Goal: Information Seeking & Learning: Learn about a topic

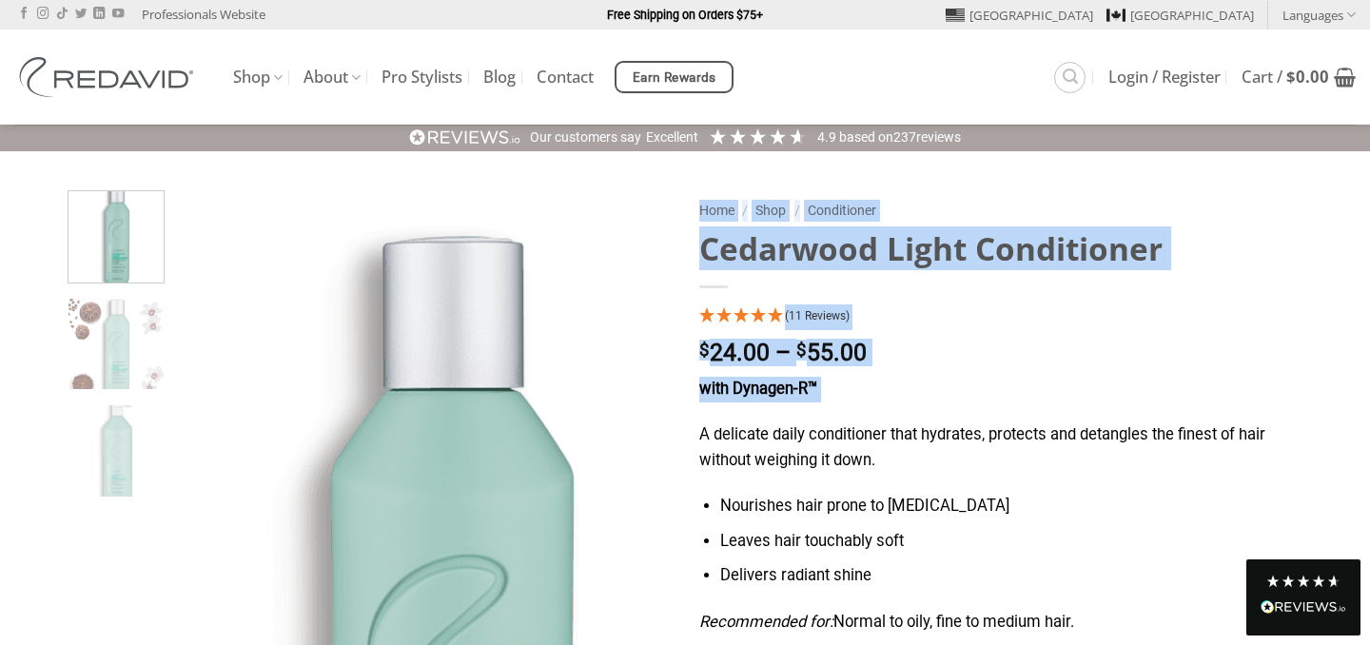
drag, startPoint x: 701, startPoint y: 426, endPoint x: 117, endPoint y: 180, distance: 634.1
click at [119, 182] on div "**********" at bounding box center [685, 645] width 1370 height 987
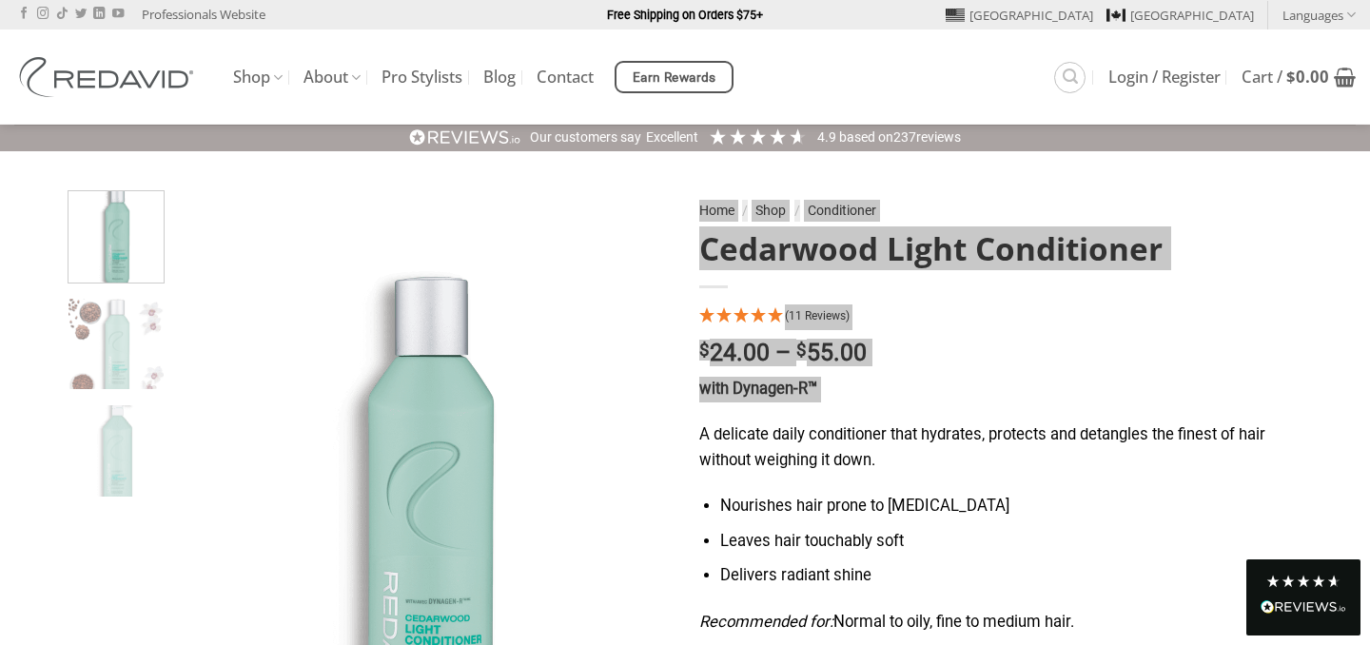
drag, startPoint x: 701, startPoint y: 426, endPoint x: 1123, endPoint y: 626, distance: 466.5
click at [1123, 626] on div "with Dynagen-R™ A delicate daily conditioner that hydrates, protects and detang…" at bounding box center [996, 517] width 595 height 280
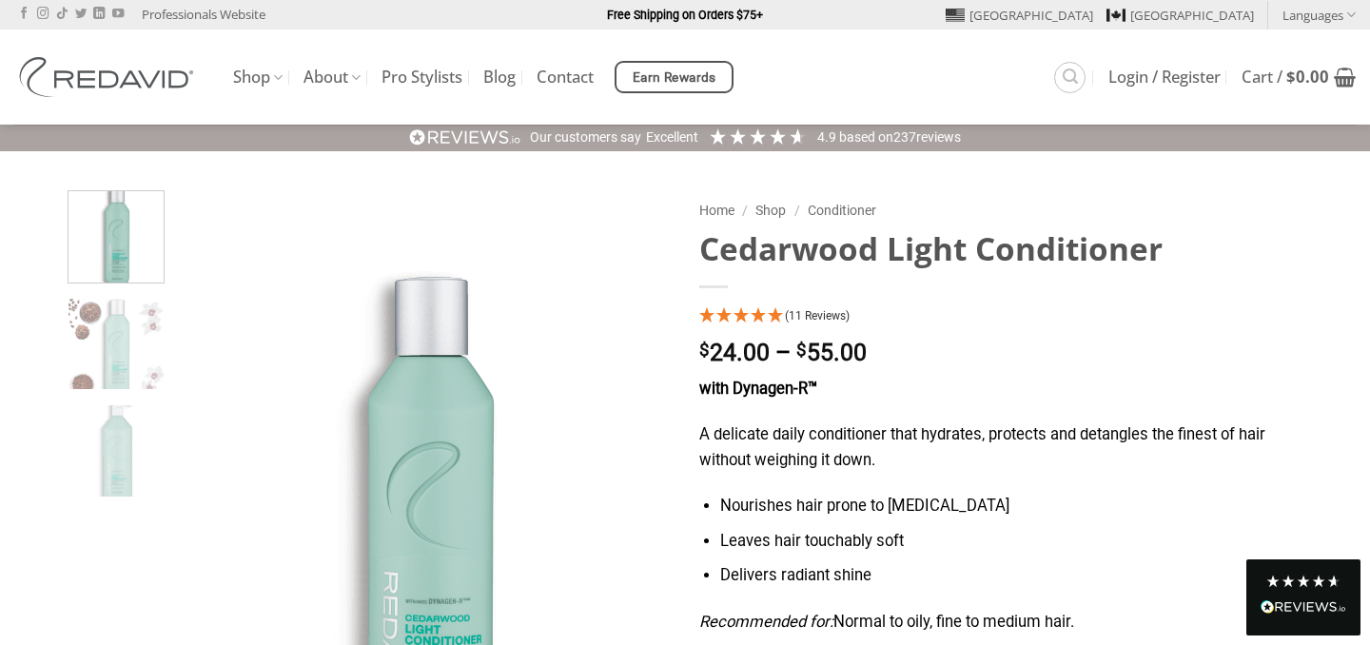
click at [817, 394] on strong "with Dynagen-R™" at bounding box center [758, 389] width 118 height 18
drag, startPoint x: 703, startPoint y: 433, endPoint x: 1100, endPoint y: 630, distance: 443.0
click at [1100, 630] on div "with Dynagen-R™ A delicate daily conditioner that hydrates, protects and detang…" at bounding box center [996, 517] width 595 height 280
copy div "A delicate daily conditioner that hydrates, protects and detangles the finest o…"
click at [969, 266] on h1 "Cedarwood Light Conditioner" at bounding box center [996, 248] width 595 height 41
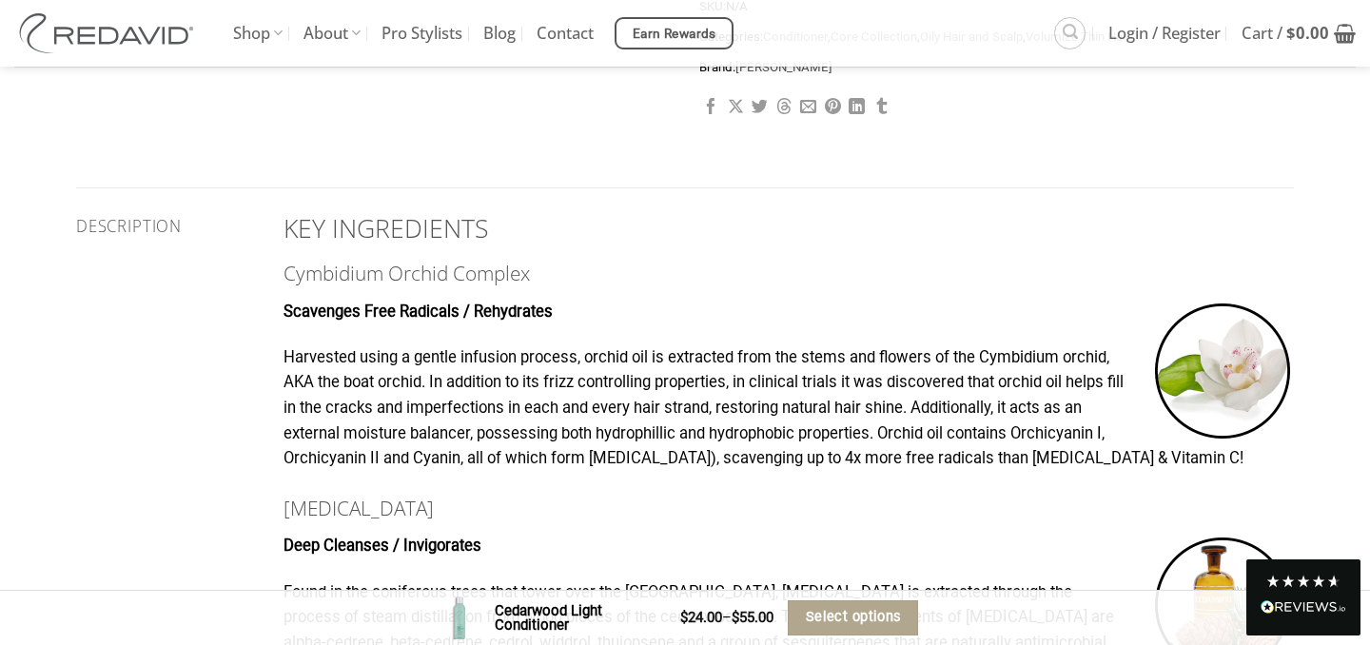
scroll to position [990, 0]
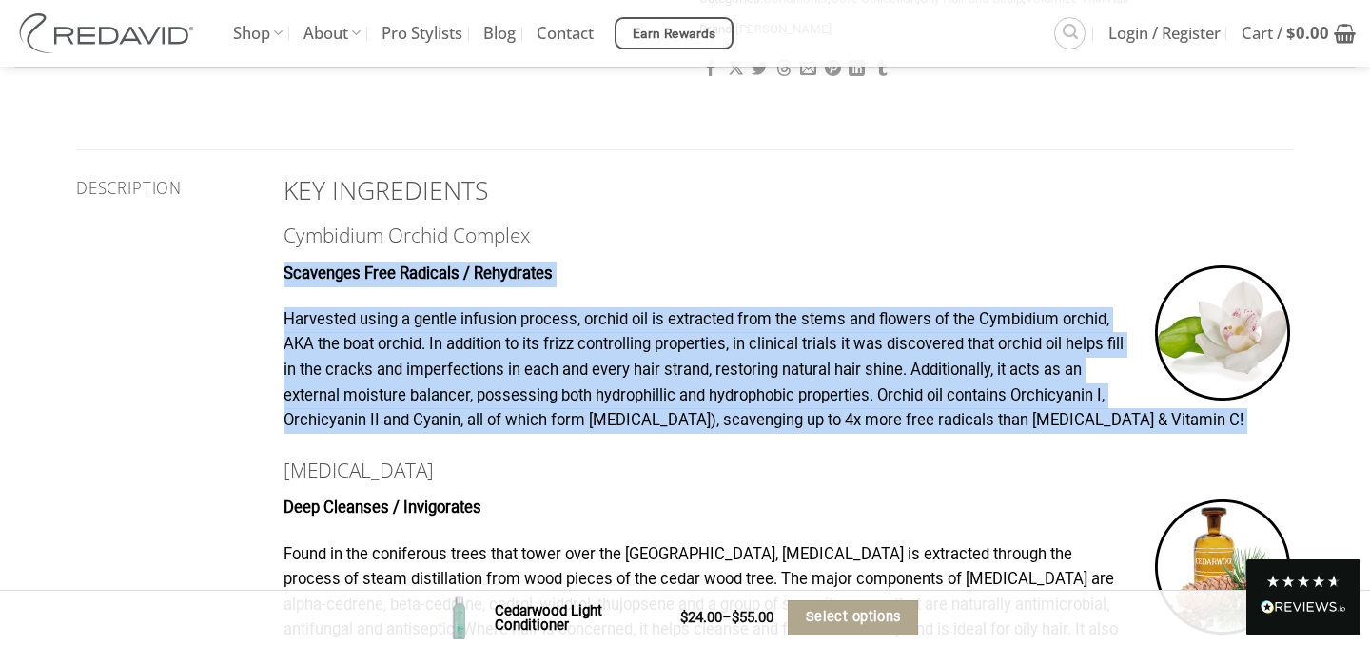
drag, startPoint x: 284, startPoint y: 273, endPoint x: 619, endPoint y: 463, distance: 385.3
copy div "Scavenges Free Radicals / Rehydrates Harvested using a gentle infusion process,…"
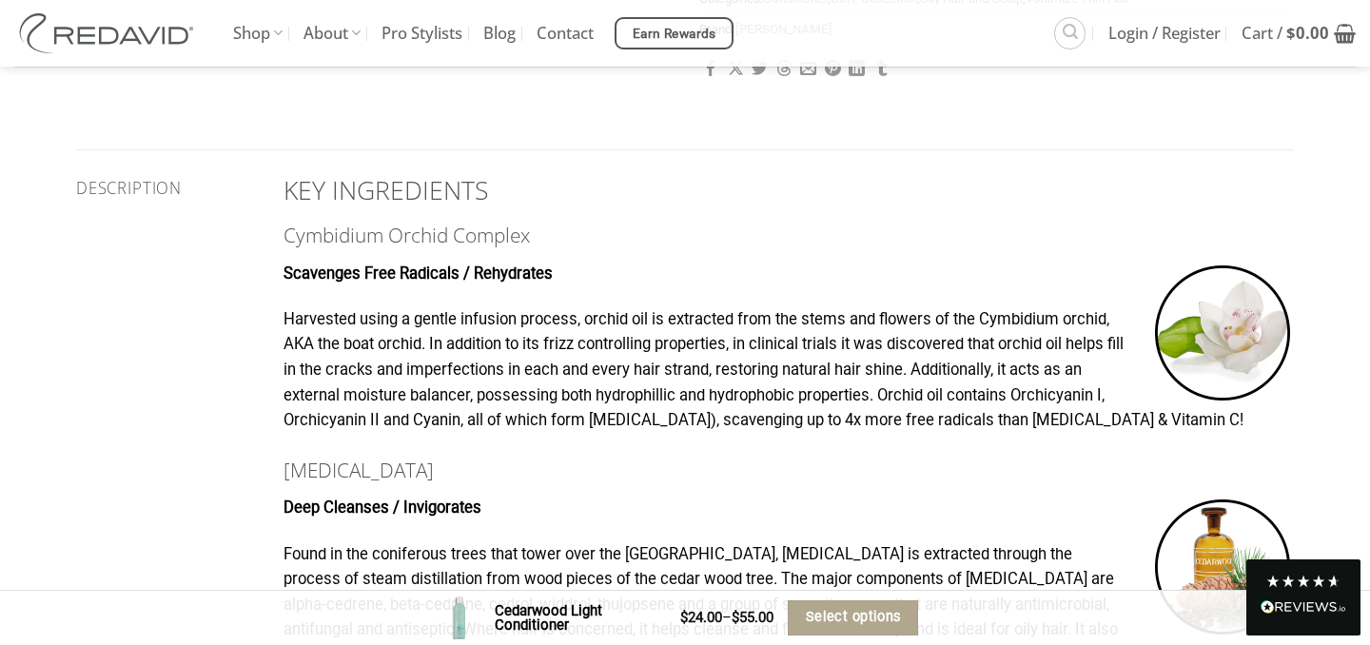
click at [661, 486] on h3 "[MEDICAL_DATA]" at bounding box center [789, 470] width 1011 height 31
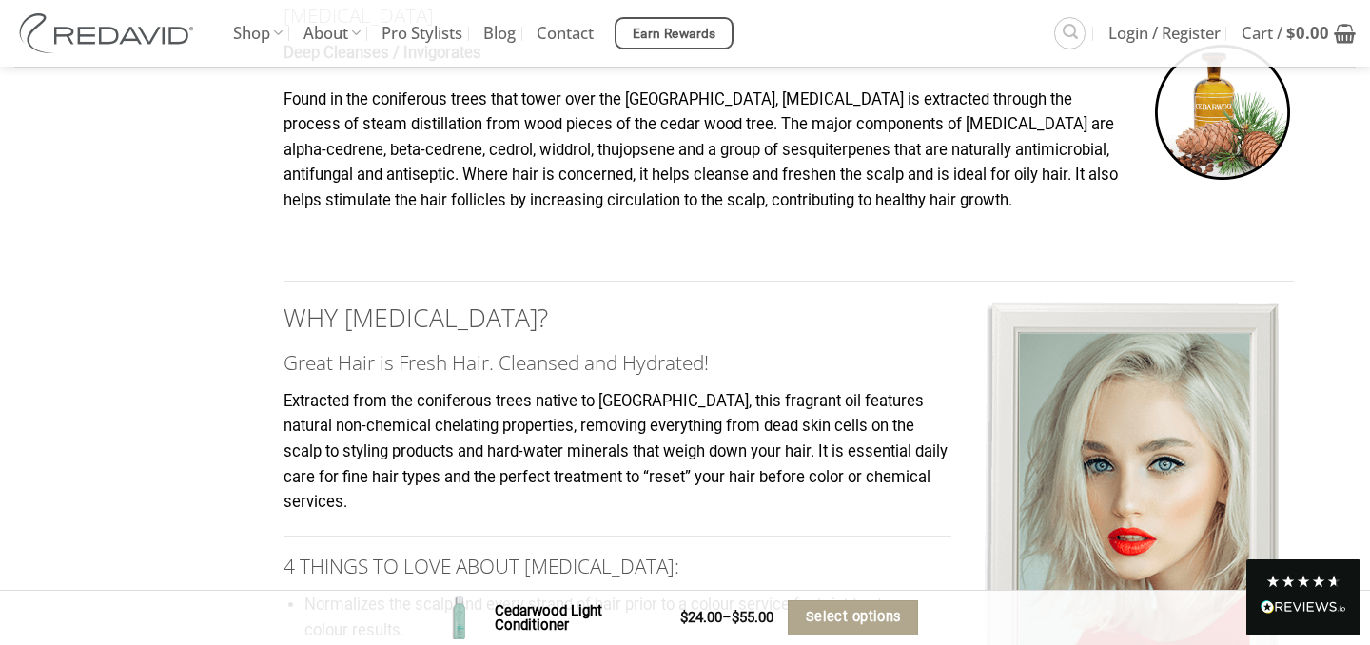
scroll to position [1446, 0]
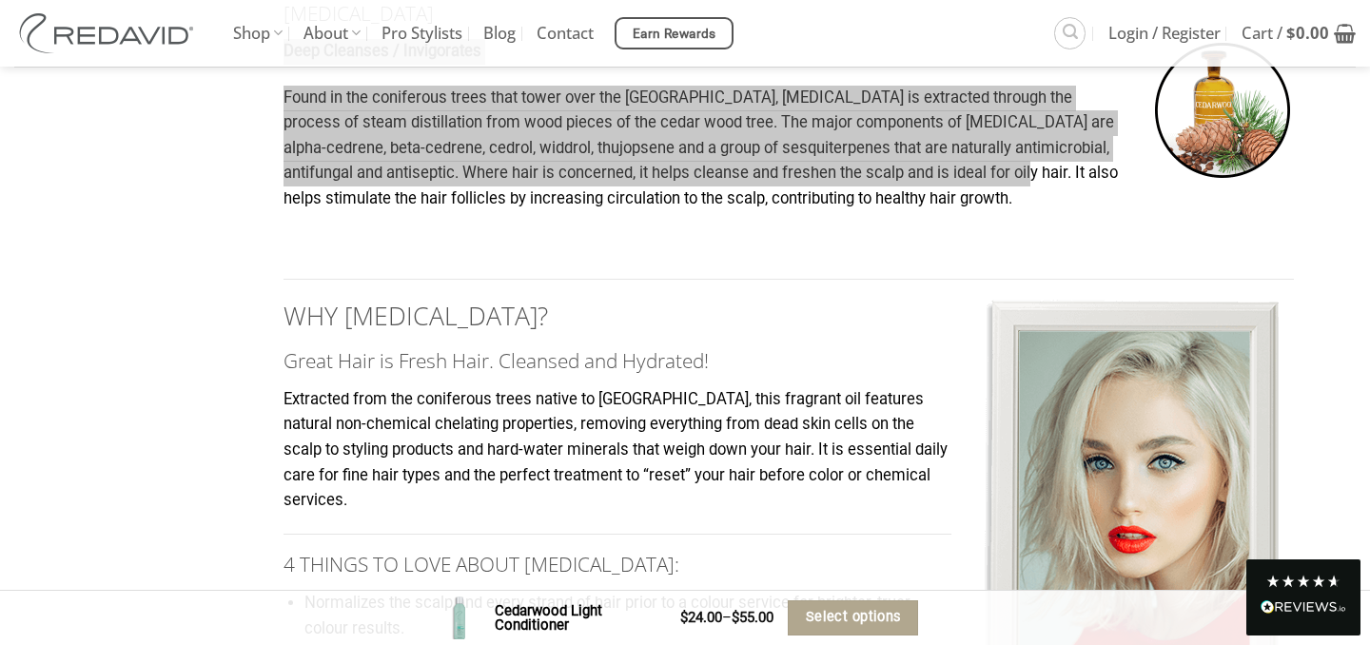
drag, startPoint x: 285, startPoint y: 80, endPoint x: 1069, endPoint y: 201, distance: 792.4
click at [1069, 201] on div "KEY INGREDIENTS Cymbidium Orchid Complex Scavenges Free Radicals / Rehydrates H…" at bounding box center [789, 421] width 1011 height 1454
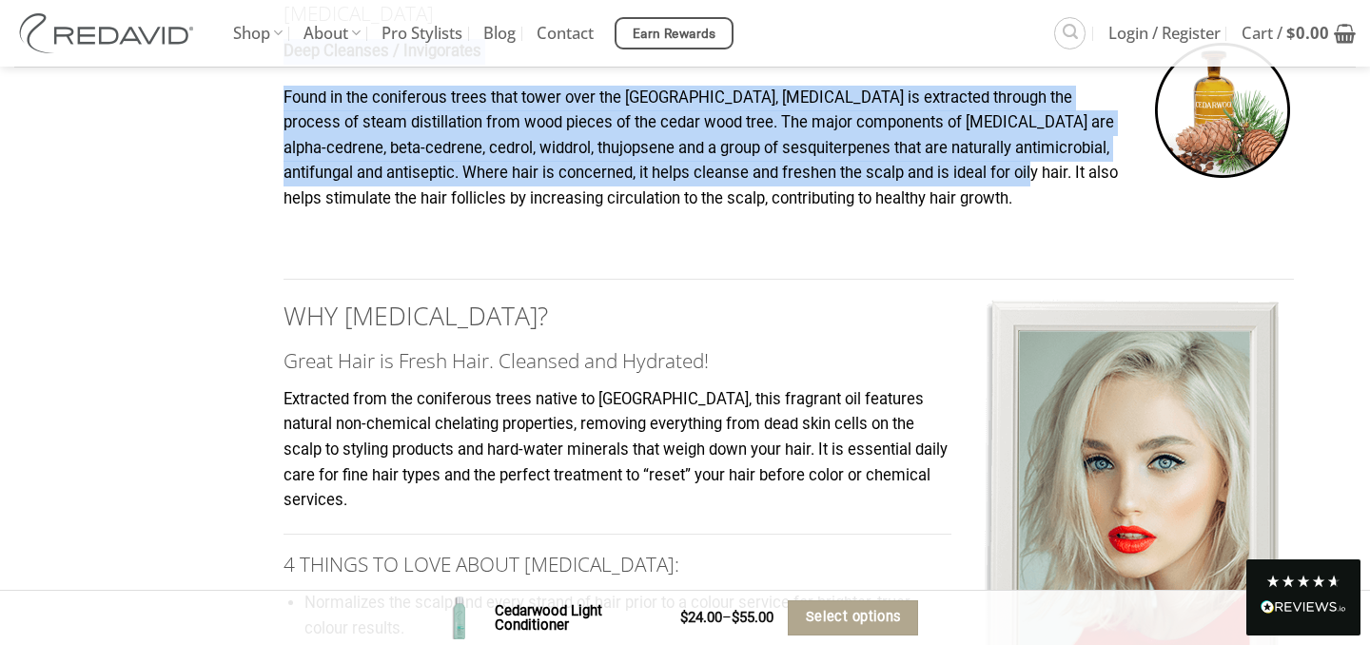
click at [1069, 201] on p "Found in the coniferous trees that tower over the [GEOGRAPHIC_DATA], [MEDICAL_D…" at bounding box center [789, 149] width 1011 height 127
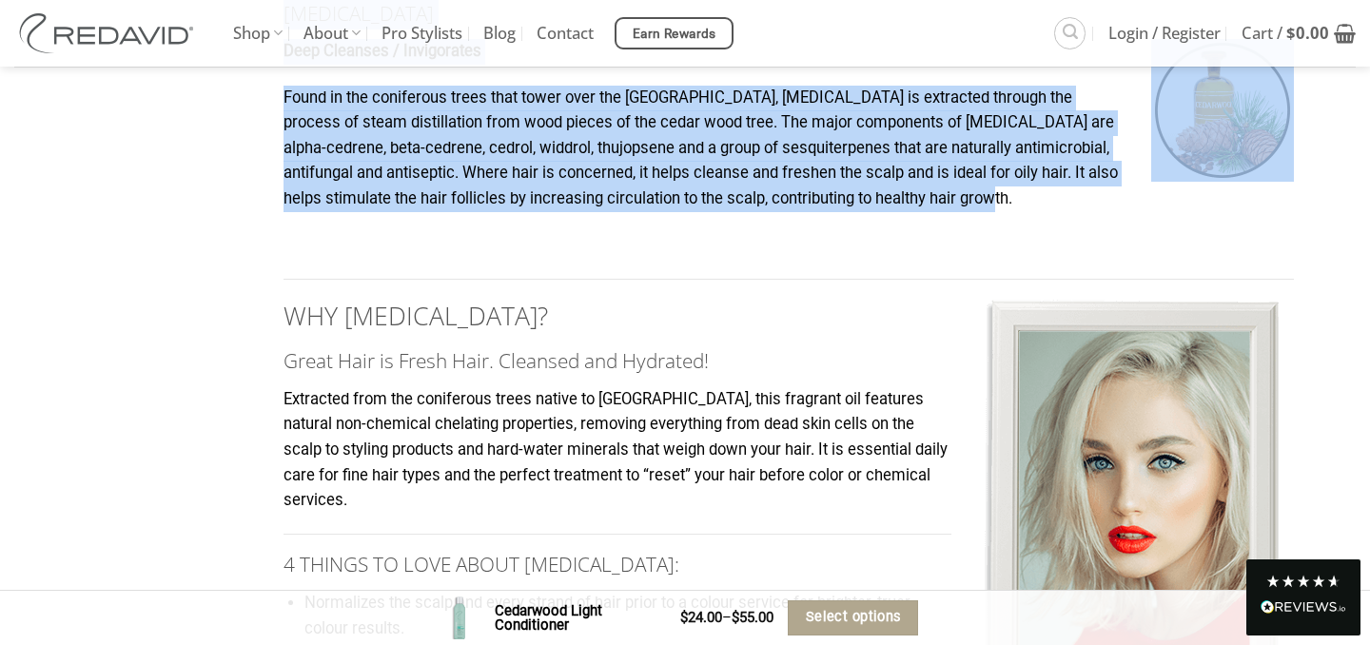
drag, startPoint x: 1069, startPoint y: 229, endPoint x: 246, endPoint y: 103, distance: 831.9
click at [246, 103] on div "Description KEY INGREDIENTS Cymbidium Orchid Complex Scavenges Free Radicals / …" at bounding box center [685, 421] width 1247 height 1454
copy div "KEY INGREDIENTS Cymbidium Orchid Complex Scavenges Free Radicals / Rehydrates H…"
click at [1052, 258] on p at bounding box center [789, 245] width 1011 height 26
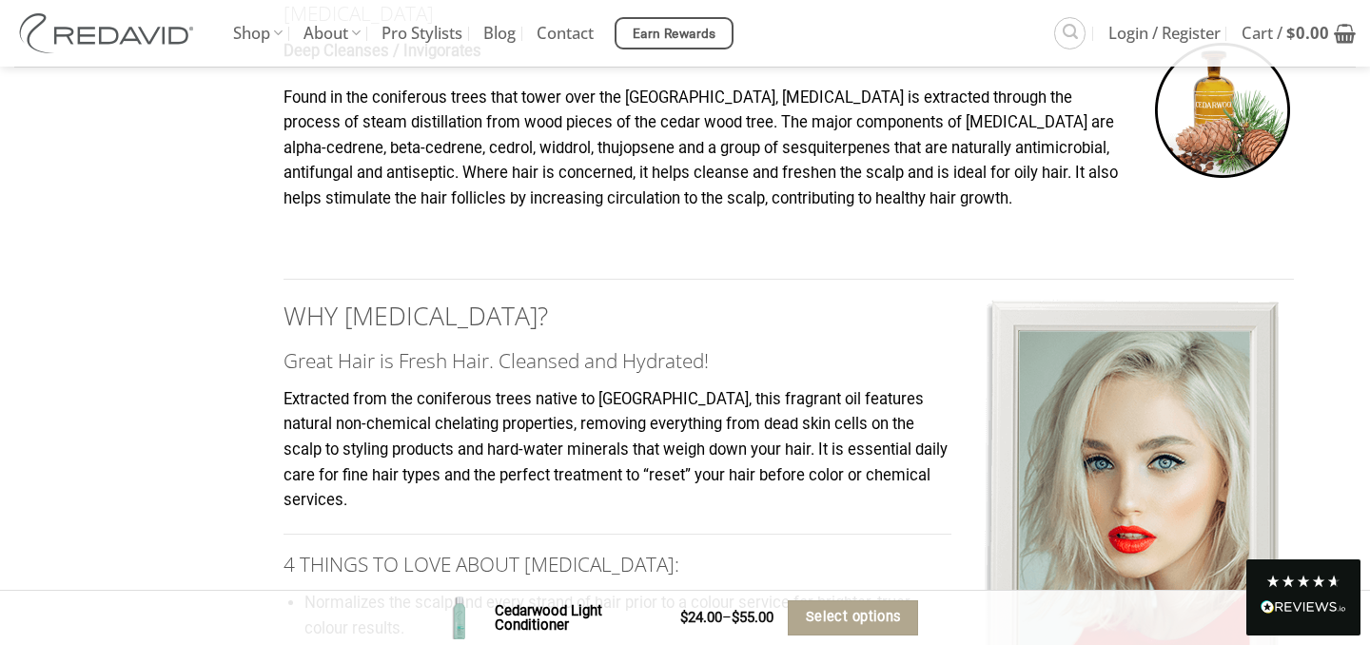
click at [1052, 258] on p at bounding box center [789, 245] width 1011 height 26
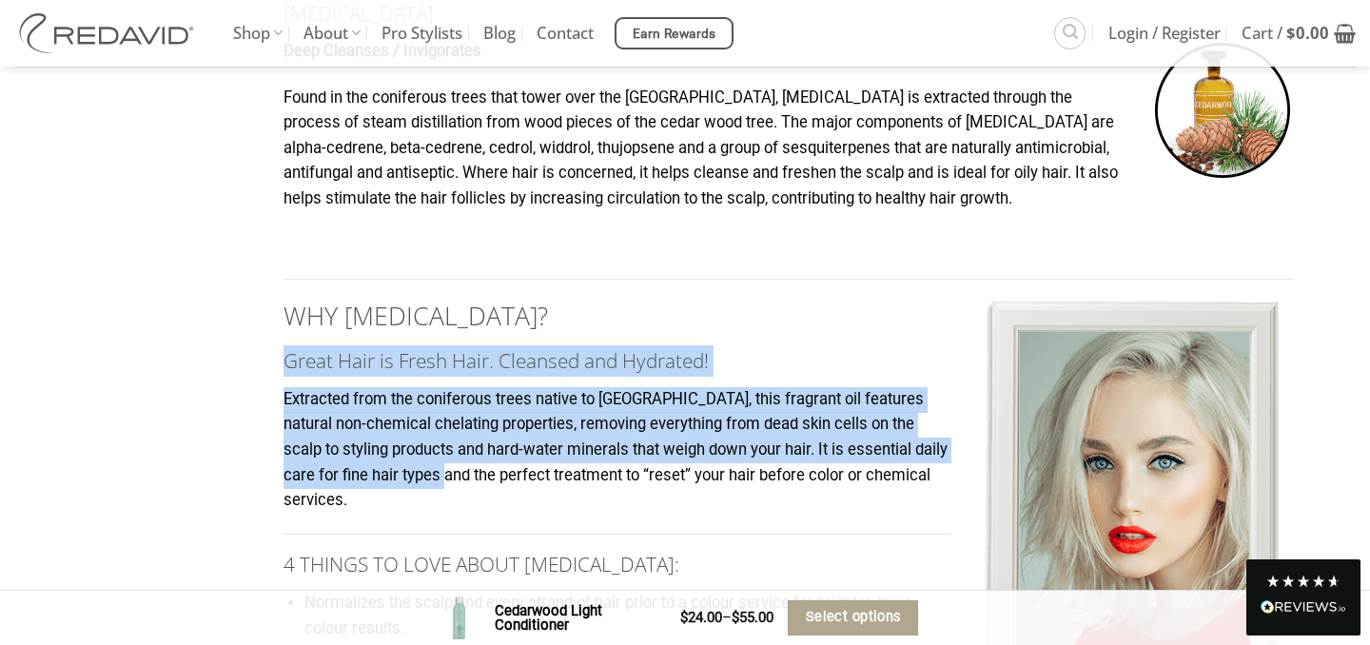
drag, startPoint x: 496, startPoint y: 511, endPoint x: 269, endPoint y: 361, distance: 271.8
click at [269, 361] on div "KEY INGREDIENTS Cymbidium Orchid Complex Scavenges Free Radicals / Rehydrates H…" at bounding box center [788, 421] width 1039 height 1454
copy div "Great Hair is Fresh Hair. Cleansed and Hydrated! Extracted from the coniferous …"
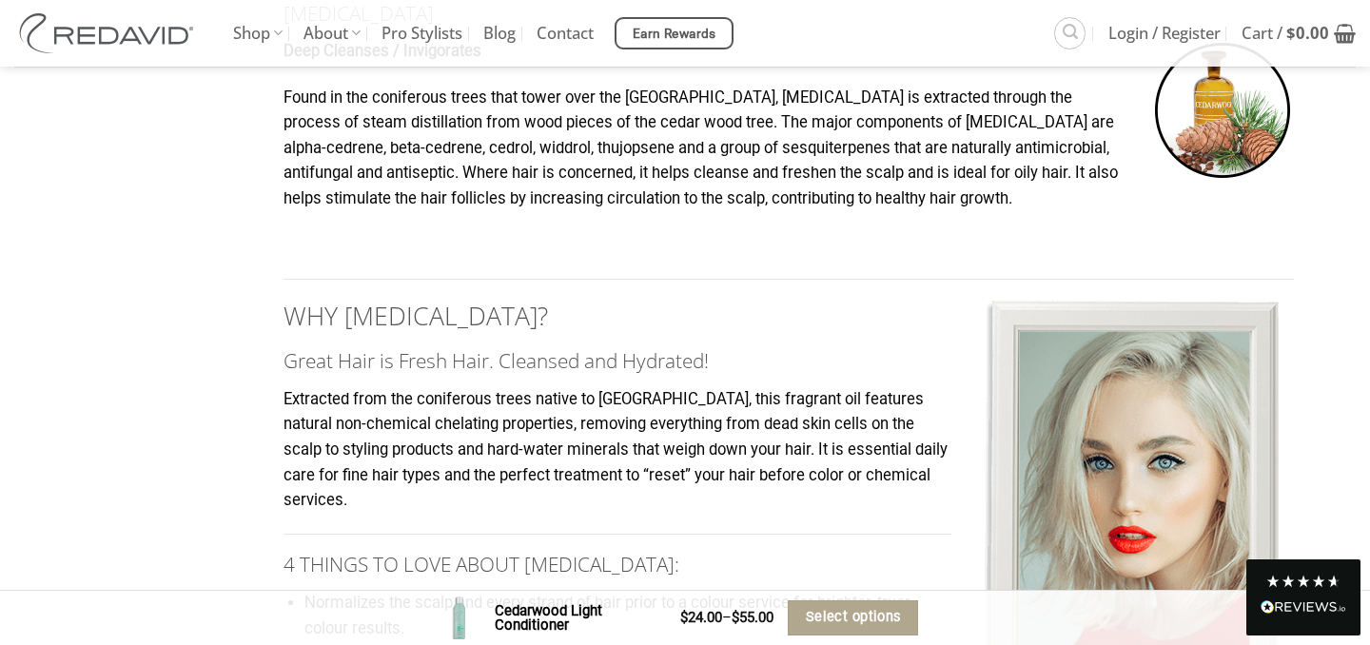
click at [873, 514] on p "Extracted from the coniferous trees native to [GEOGRAPHIC_DATA], this fragrant …" at bounding box center [789, 450] width 1011 height 127
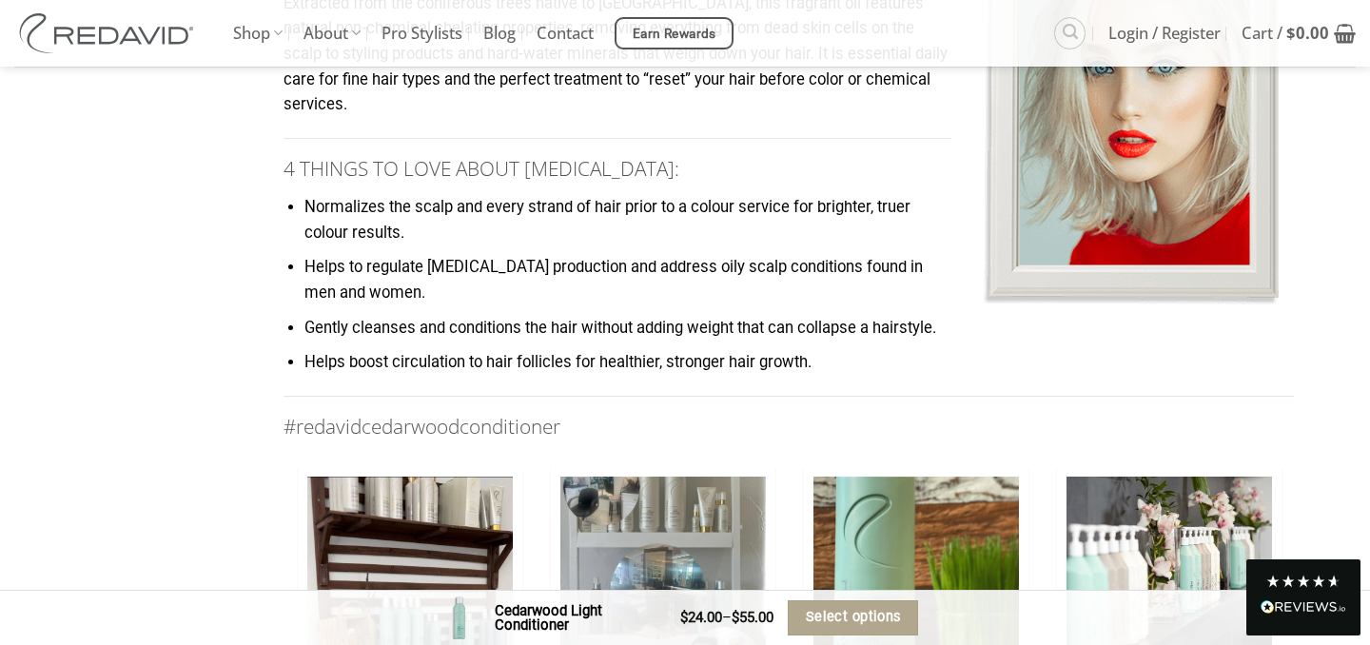
scroll to position [1865, 0]
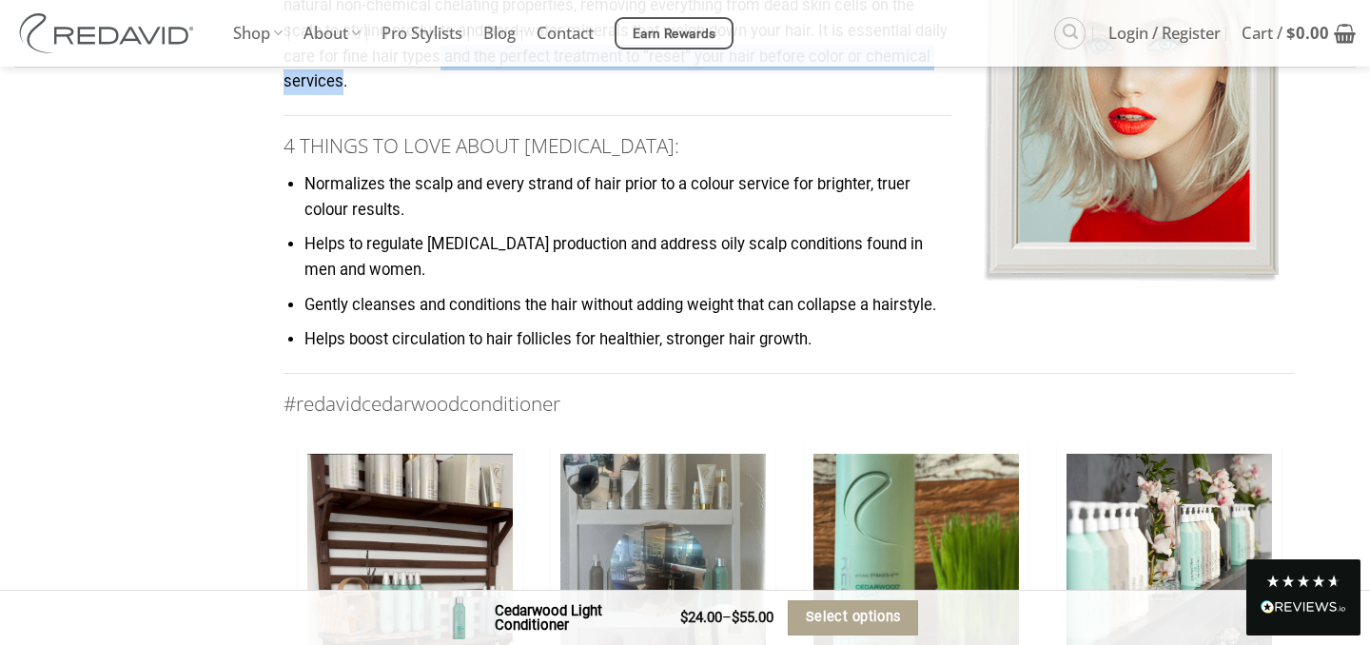
drag, startPoint x: 484, startPoint y: 87, endPoint x: 516, endPoint y: 101, distance: 34.5
click at [516, 95] on p "Extracted from the coniferous trees native to [GEOGRAPHIC_DATA], this fragrant …" at bounding box center [789, 32] width 1011 height 127
copy p "and the perfect treatment to “reset” your hair before color or chemical service…"
click at [518, 255] on ul "Normalizes the scalp and every strand of hair prior to a colour service for bri…" at bounding box center [789, 262] width 1011 height 181
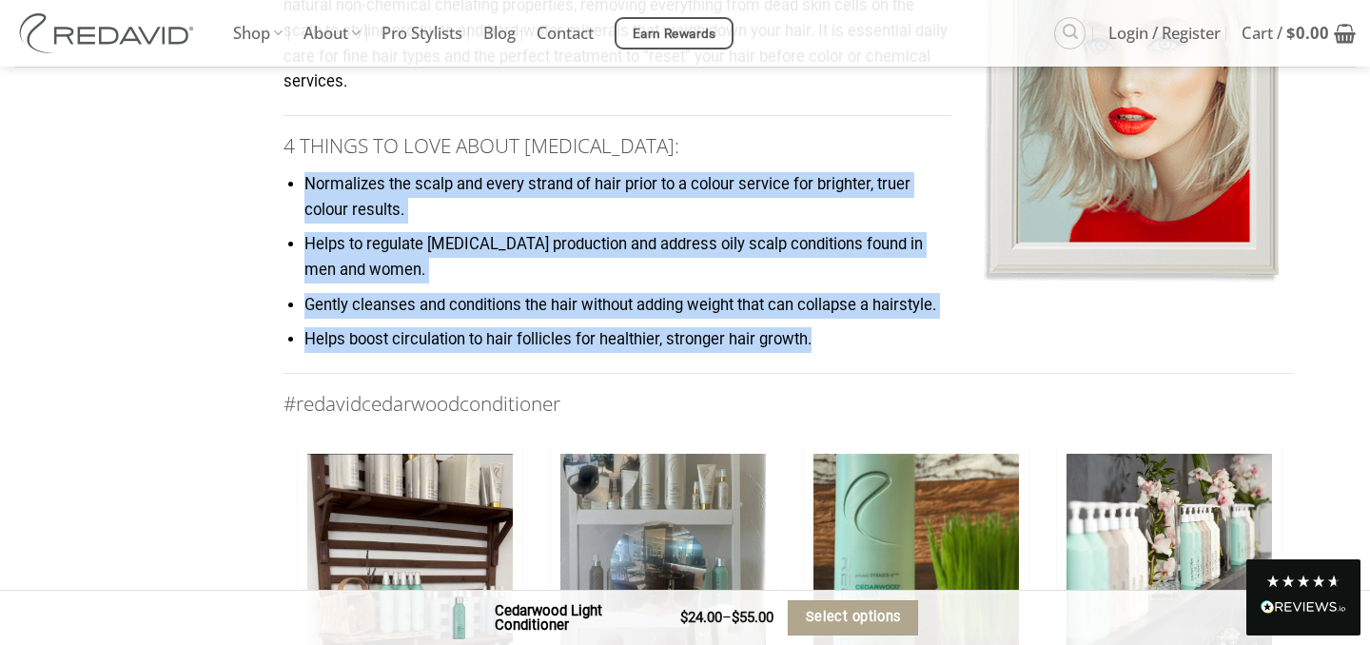
drag, startPoint x: 286, startPoint y: 214, endPoint x: 489, endPoint y: 390, distance: 268.5
click at [494, 392] on div "KEY INGREDIENTS Cymbidium Orchid Complex Scavenges Free Radicals / Rehydrates H…" at bounding box center [789, 2] width 1011 height 1454
copy ul "Normalizes the scalp and every strand of hair prior to a colour service for bri…"
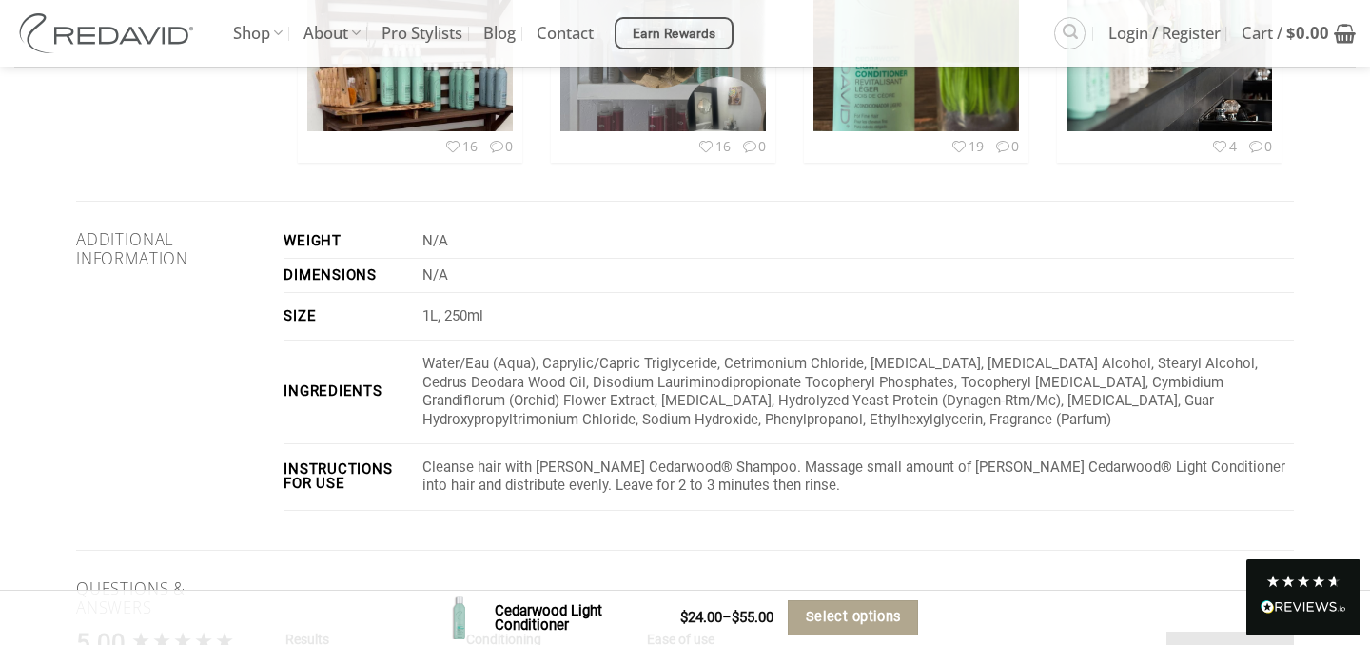
scroll to position [2398, 0]
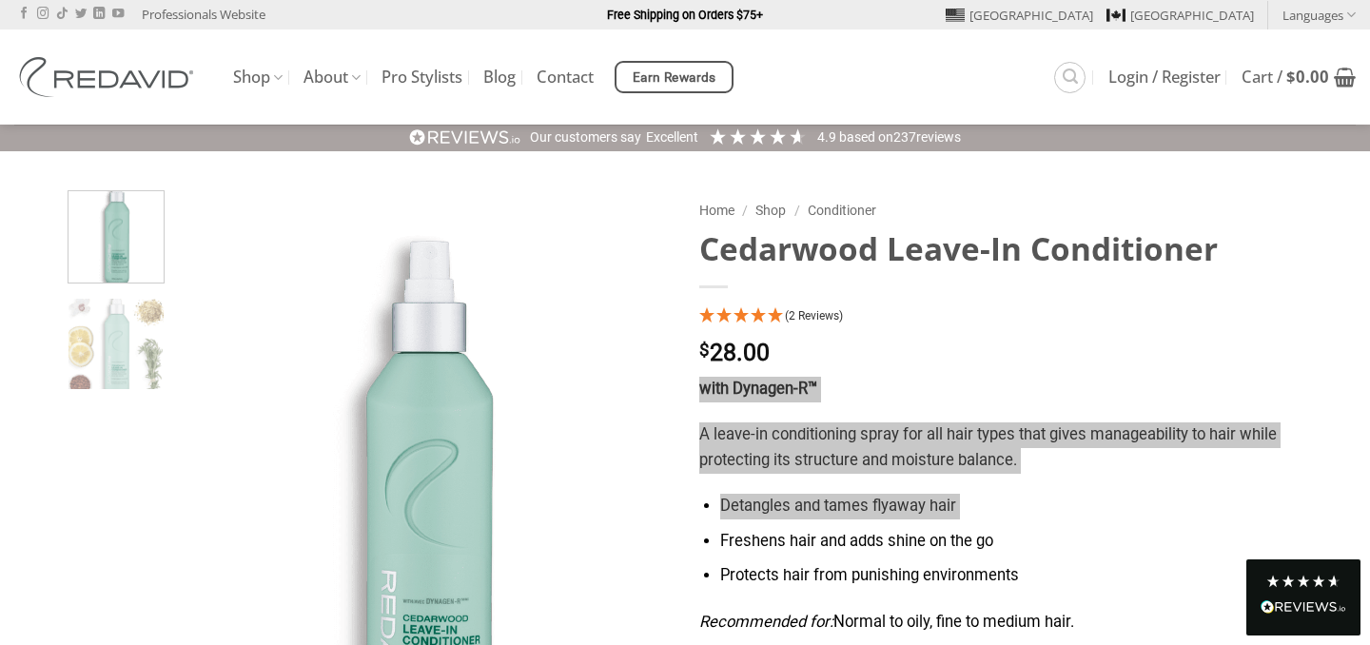
drag, startPoint x: 695, startPoint y: 386, endPoint x: 832, endPoint y: 520, distance: 191.1
click at [832, 520] on div "Home / Shop / Conditioner Cedarwood Leave-In Conditioner (2 Reviews) $ 28.00 wi…" at bounding box center [996, 620] width 623 height 860
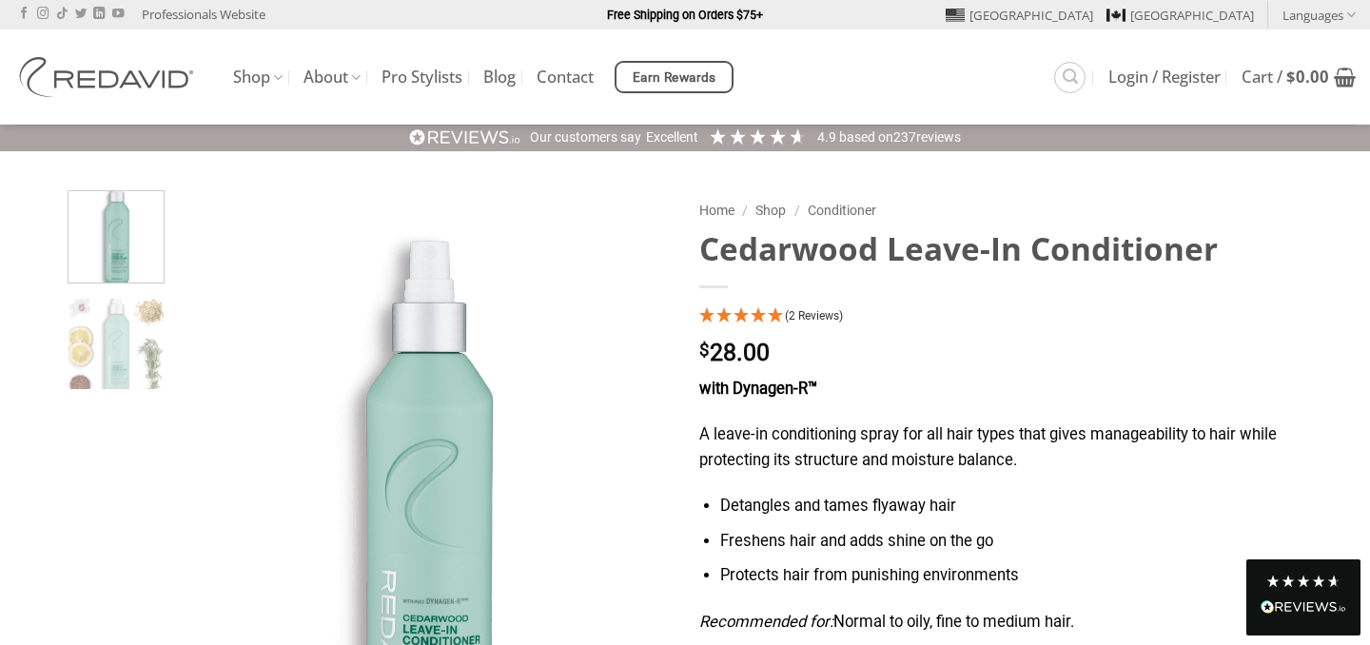
click at [895, 396] on p "with Dynagen-R™" at bounding box center [996, 390] width 595 height 26
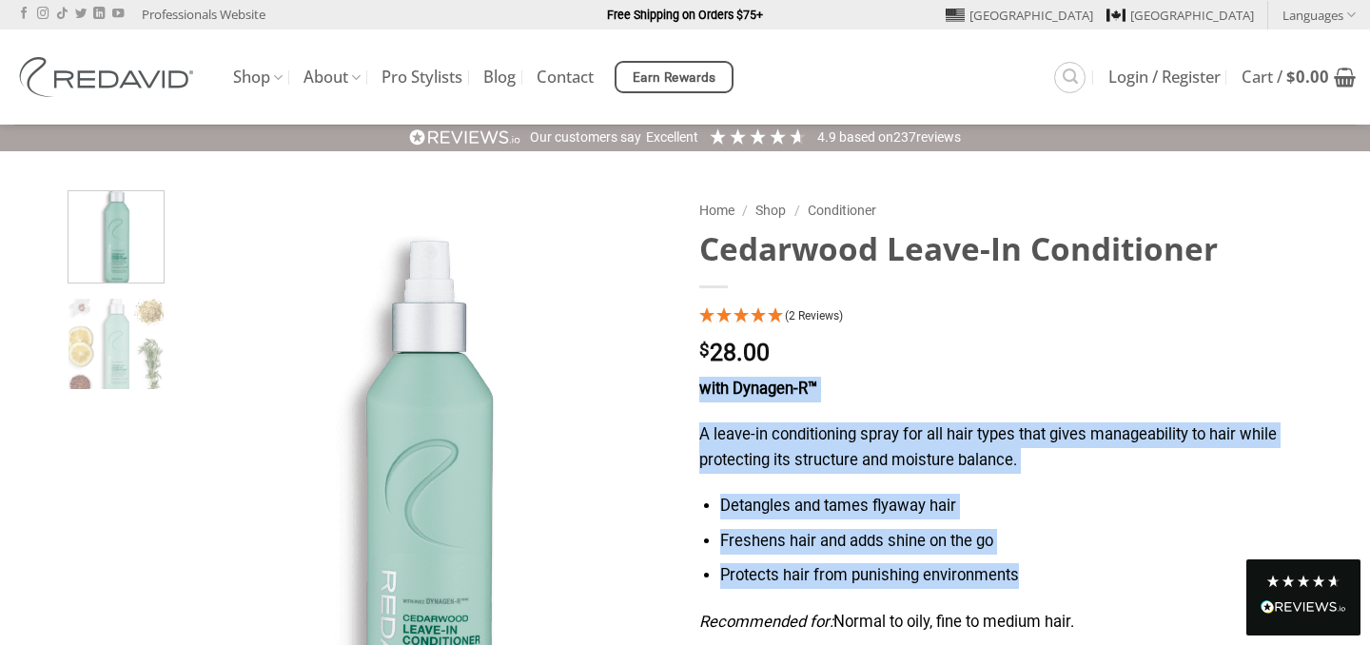
drag, startPoint x: 702, startPoint y: 392, endPoint x: 1080, endPoint y: 600, distance: 431.5
click at [1080, 601] on div "with Dynagen-R™ A leave-in conditioning spray for all hair types that gives man…" at bounding box center [996, 517] width 595 height 280
copy div "with Dynagen-R™ A leave-in conditioning spray for all hair types that gives man…"
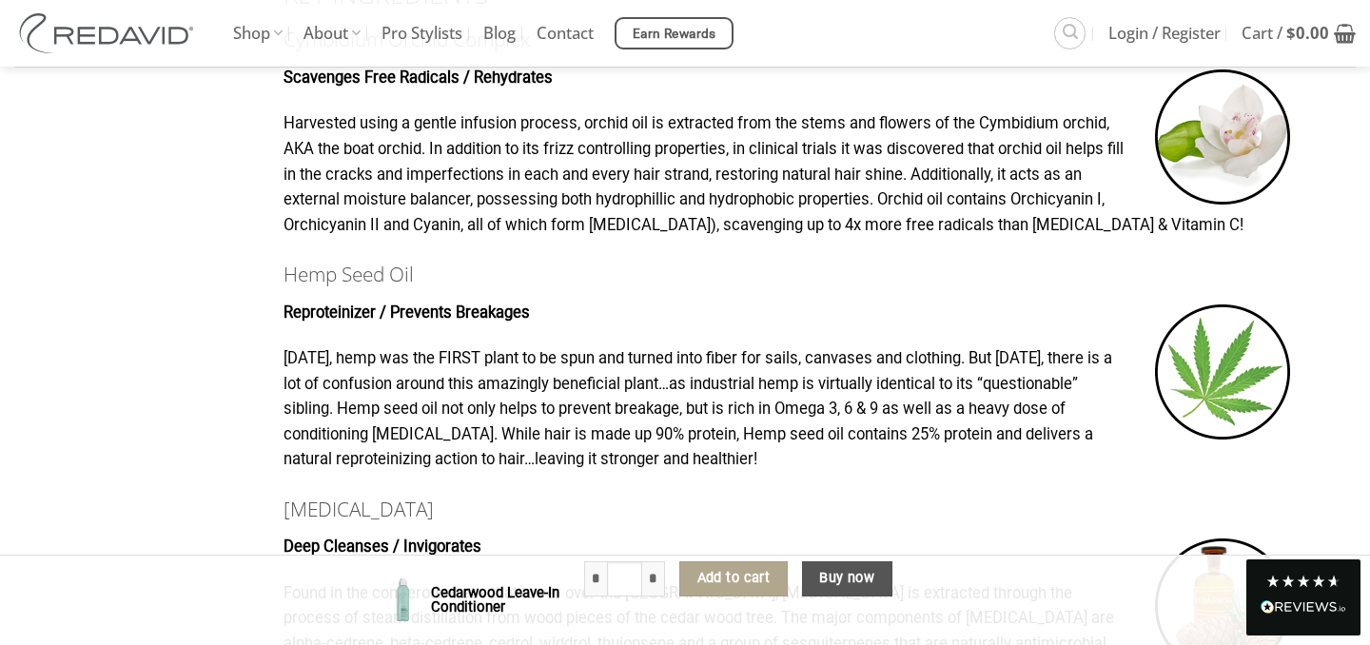
scroll to position [1104, 0]
